Goal: Information Seeking & Learning: Check status

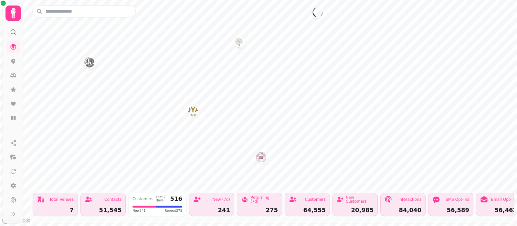
click at [98, 206] on div "Contacts 51,545" at bounding box center [102, 204] width 45 height 23
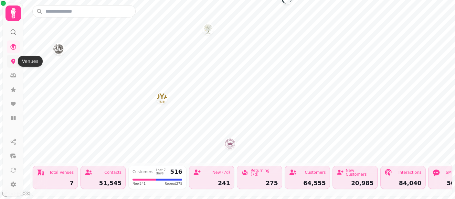
click at [14, 58] on icon at bounding box center [13, 61] width 6 height 6
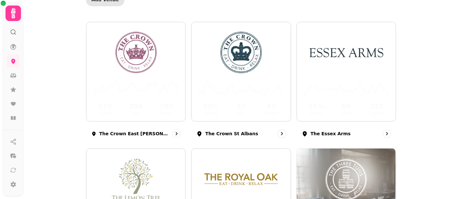
scroll to position [37, 0]
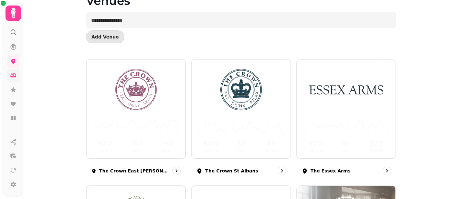
click at [15, 78] on icon at bounding box center [13, 75] width 6 height 6
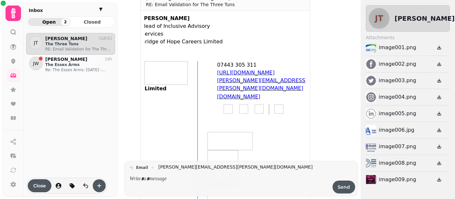
scroll to position [24, 0]
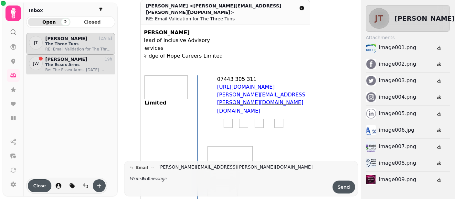
click at [65, 62] on p "The Essex Arms" at bounding box center [78, 64] width 67 height 5
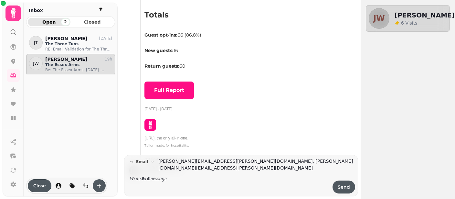
scroll to position [337, 0]
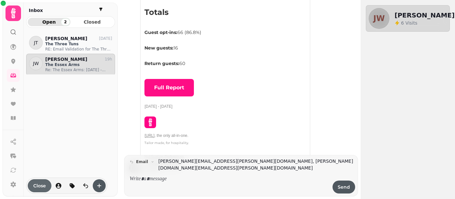
click at [39, 185] on span "Close" at bounding box center [39, 185] width 13 height 5
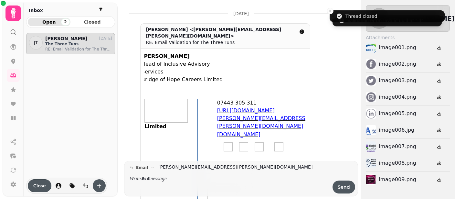
click at [54, 41] on p "The Three Tuns" at bounding box center [78, 43] width 67 height 5
click at [39, 183] on span "Close" at bounding box center [39, 185] width 13 height 5
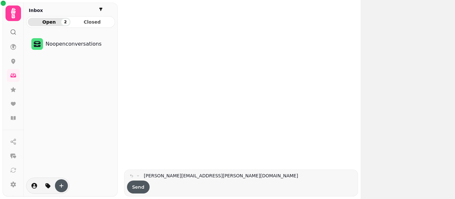
click at [56, 23] on span "Open 2" at bounding box center [49, 22] width 32 height 5
click at [14, 88] on icon at bounding box center [13, 89] width 6 height 6
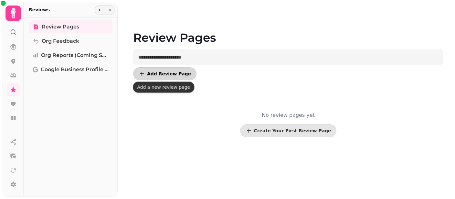
click at [168, 76] on span "Add Review Page" at bounding box center [169, 73] width 44 height 5
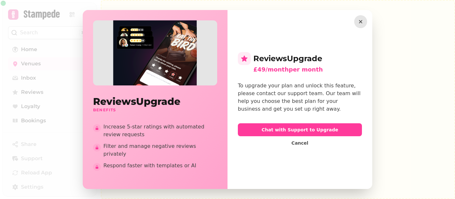
click at [361, 23] on icon "button" at bounding box center [360, 21] width 6 height 6
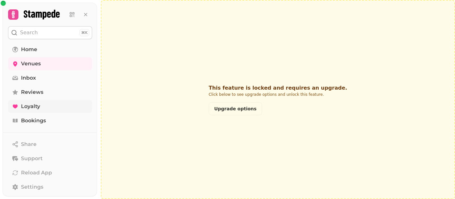
click at [33, 101] on link "Loyalty" at bounding box center [50, 106] width 84 height 13
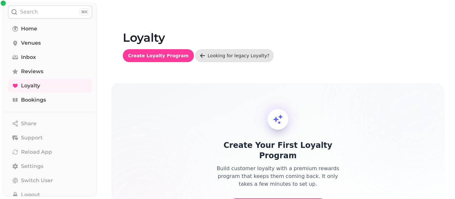
scroll to position [43, 0]
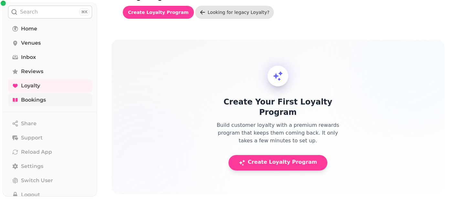
click at [37, 97] on span "Bookings" at bounding box center [33, 100] width 25 height 8
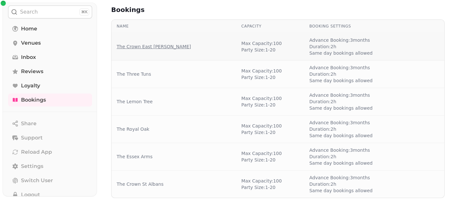
click at [146, 43] on link "The Crown East [PERSON_NAME]" at bounding box center [154, 46] width 74 height 6
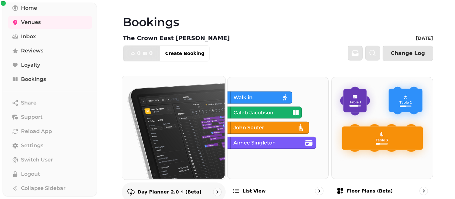
click at [175, 122] on img at bounding box center [173, 126] width 103 height 103
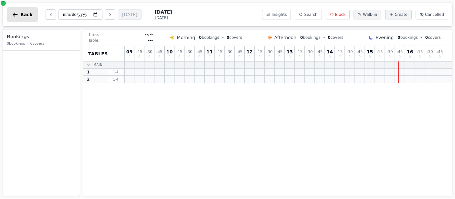
click at [18, 16] on icon "button" at bounding box center [15, 14] width 6 height 6
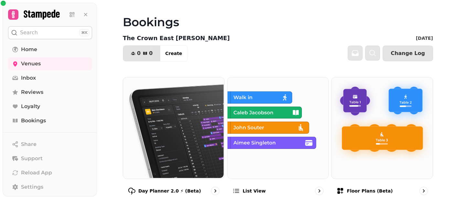
click at [46, 13] on icon at bounding box center [42, 15] width 36 height 10
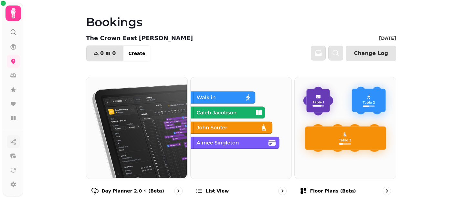
click at [13, 143] on icon "button" at bounding box center [13, 141] width 6 height 6
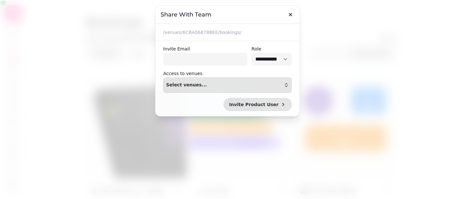
select select
click at [291, 16] on icon "button" at bounding box center [290, 14] width 6 height 6
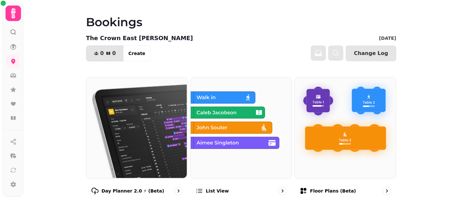
click at [9, 16] on icon at bounding box center [13, 13] width 13 height 13
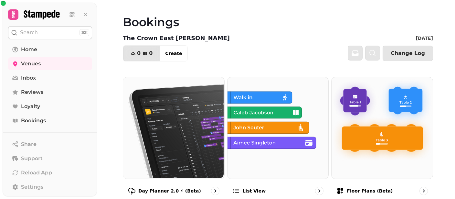
click at [44, 8] on button at bounding box center [50, 14] width 84 height 13
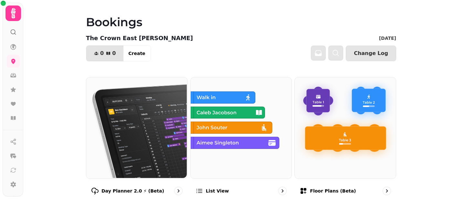
click at [4, 3] on icon at bounding box center [3, 3] width 5 height 5
click at [13, 50] on link at bounding box center [13, 46] width 13 height 13
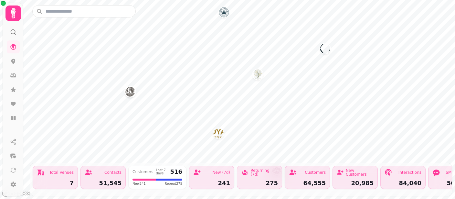
scroll to position [44, 0]
click at [13, 168] on icon at bounding box center [13, 169] width 4 height 4
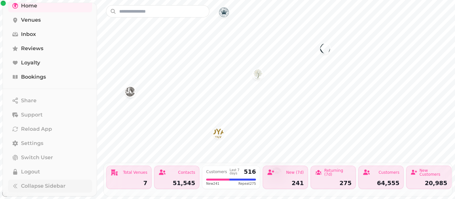
scroll to position [60, 0]
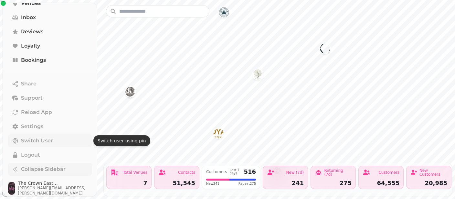
click at [41, 135] on button "Switch User" at bounding box center [50, 140] width 84 height 13
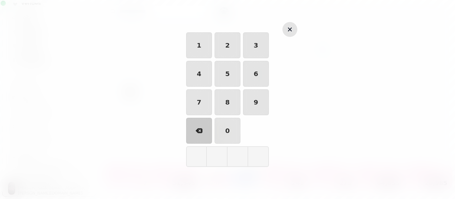
click at [291, 31] on icon "button" at bounding box center [290, 30] width 8 height 8
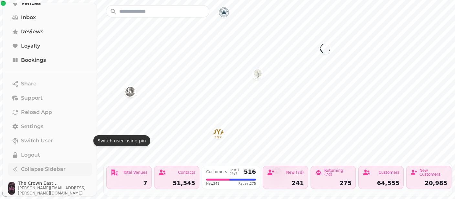
scroll to position [0, 0]
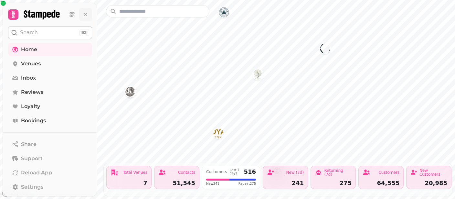
click at [87, 12] on icon at bounding box center [85, 14] width 6 height 6
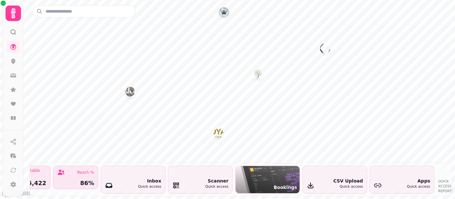
scroll to position [0, 570]
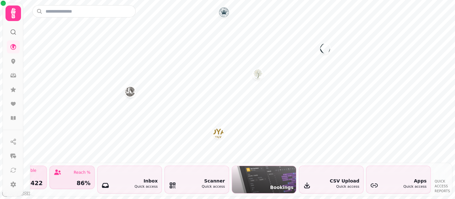
click at [415, 185] on div "Quick access" at bounding box center [414, 186] width 23 height 5
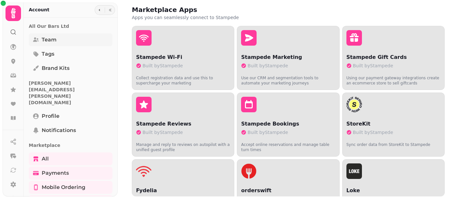
click at [54, 36] on span "Team" at bounding box center [49, 40] width 15 height 8
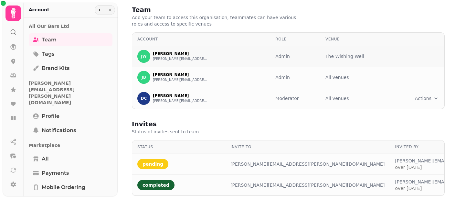
click at [366, 54] on div "The Wishing Well" at bounding box center [356, 56] width 62 height 6
click at [428, 99] on html "Team Add your team to access this organisation, teammates can have various role…" at bounding box center [227, 99] width 455 height 199
click at [416, 53] on html "Team Add your team to access this organisation, teammates can have various role…" at bounding box center [227, 99] width 455 height 199
click at [345, 58] on p "The Wishing Well" at bounding box center [344, 56] width 39 height 6
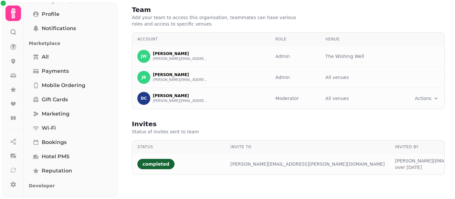
scroll to position [107, 0]
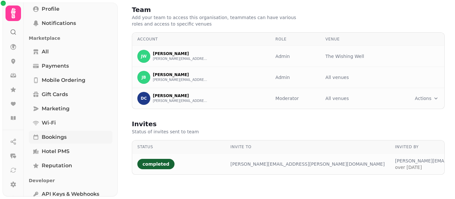
click at [43, 133] on span "Bookings" at bounding box center [54, 137] width 25 height 8
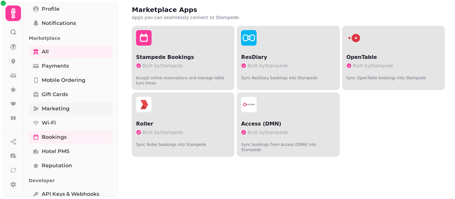
click at [77, 102] on link "Marketing" at bounding box center [71, 108] width 84 height 13
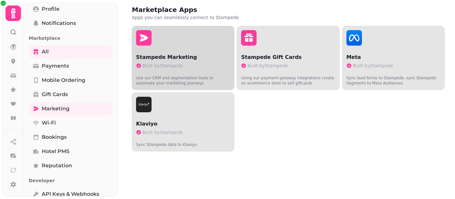
click at [181, 59] on p "Stampede Marketing" at bounding box center [183, 57] width 94 height 8
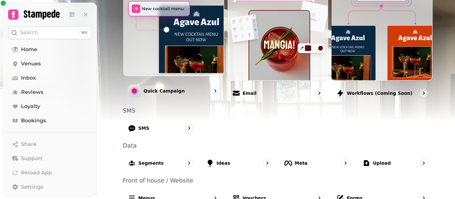
scroll to position [204, 0]
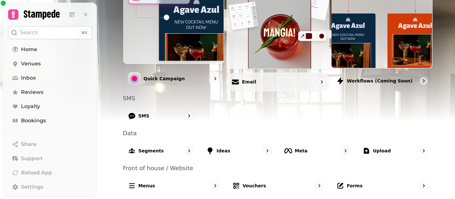
click at [271, 79] on div "Email" at bounding box center [278, 81] width 104 height 19
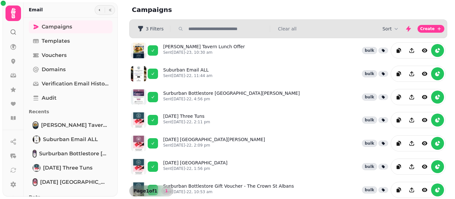
click at [271, 79] on div "Suburban Email ALL Sent [DATE]-22, 11:44 am bulk" at bounding box center [304, 74] width 282 height 16
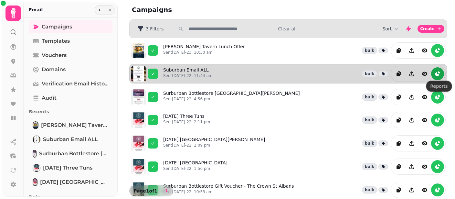
click at [437, 71] on icon "reports" at bounding box center [437, 73] width 6 height 6
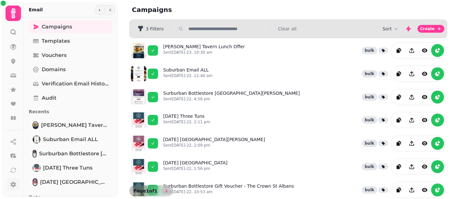
click at [17, 190] on link at bounding box center [13, 184] width 13 height 13
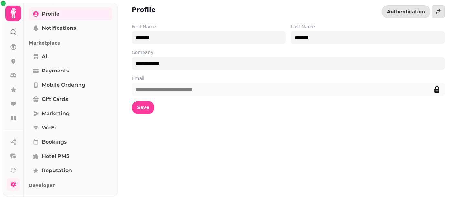
scroll to position [117, 0]
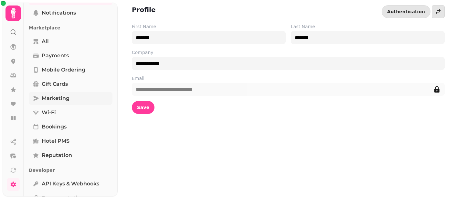
click at [85, 92] on link "Marketing" at bounding box center [71, 98] width 84 height 13
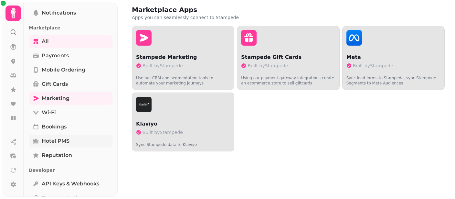
click at [89, 134] on link "Hotel PMS" at bounding box center [71, 140] width 84 height 13
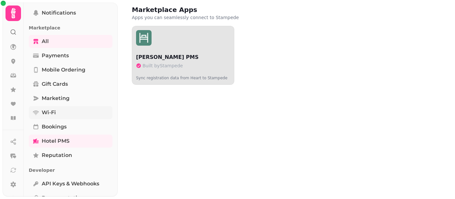
click at [81, 106] on link "Wi-Fi" at bounding box center [71, 112] width 84 height 13
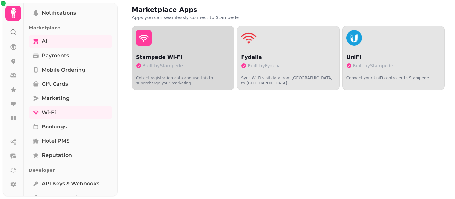
click at [212, 53] on button "Stampede Wi-Fi Built by Stampede Collect registration data and use this to supe…" at bounding box center [183, 58] width 102 height 64
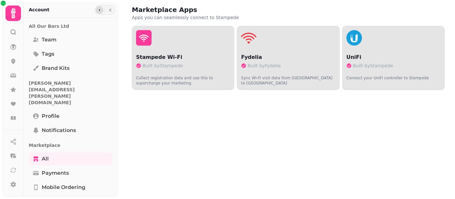
click at [101, 12] on button "button" at bounding box center [100, 10] width 8 height 8
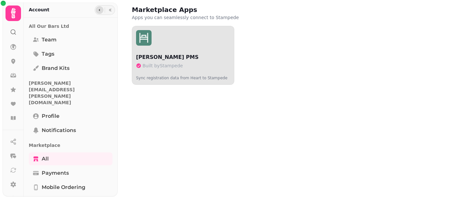
click at [101, 12] on button "button" at bounding box center [100, 10] width 8 height 8
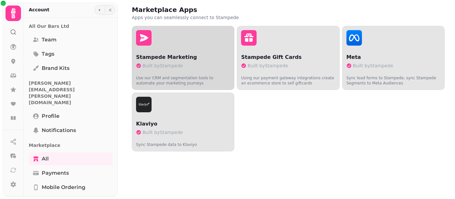
click at [214, 71] on p "Use our CRM and segmentation tools to automate your marketing journeys" at bounding box center [183, 78] width 94 height 16
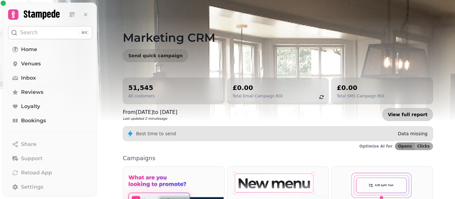
click at [424, 116] on link "View full report" at bounding box center [407, 114] width 51 height 13
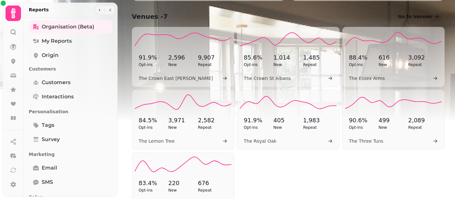
scroll to position [370, 0]
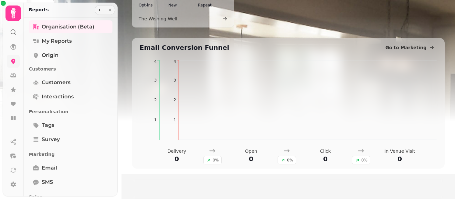
click at [10, 58] on link at bounding box center [13, 61] width 13 height 13
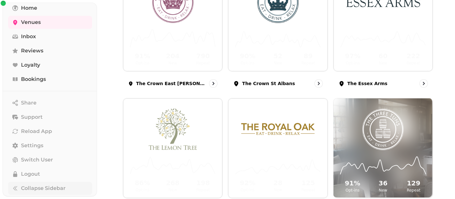
scroll to position [286, 0]
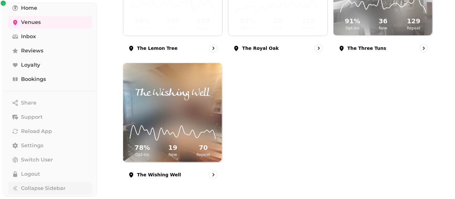
drag, startPoint x: 453, startPoint y: 173, endPoint x: 451, endPoint y: 67, distance: 105.7
